Goal: Task Accomplishment & Management: Manage account settings

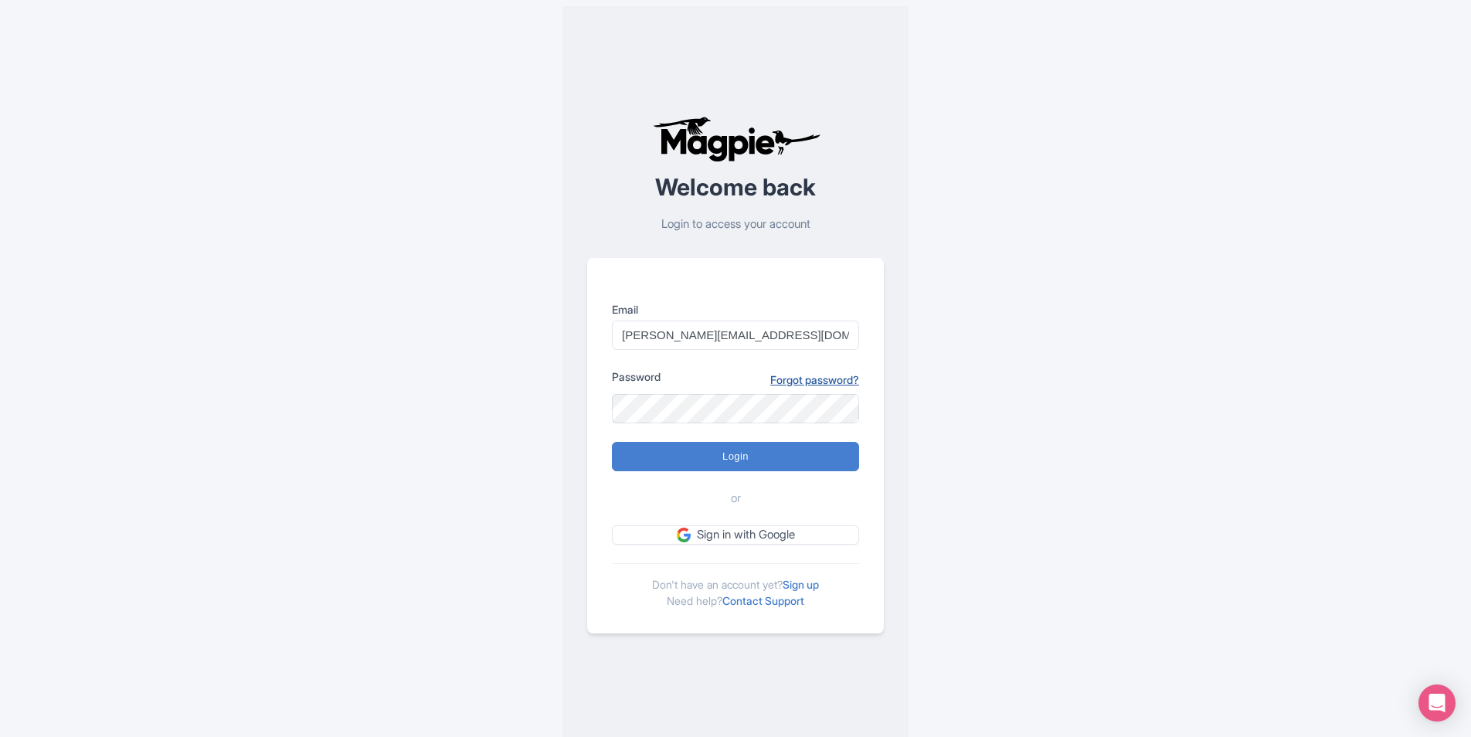
click at [824, 382] on link "Forgot password?" at bounding box center [814, 380] width 89 height 16
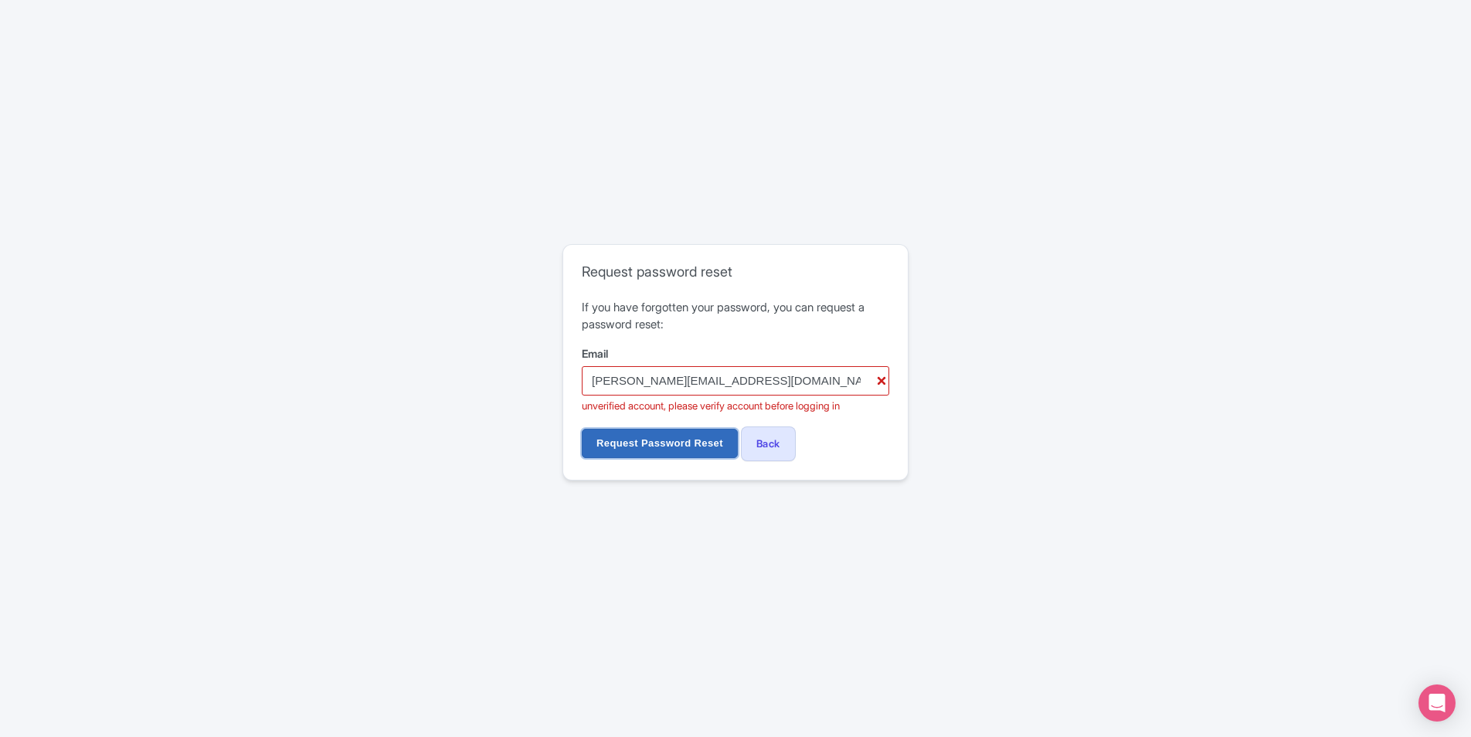
click at [711, 440] on input "Request Password Reset" at bounding box center [660, 443] width 156 height 29
